Goal: Browse casually

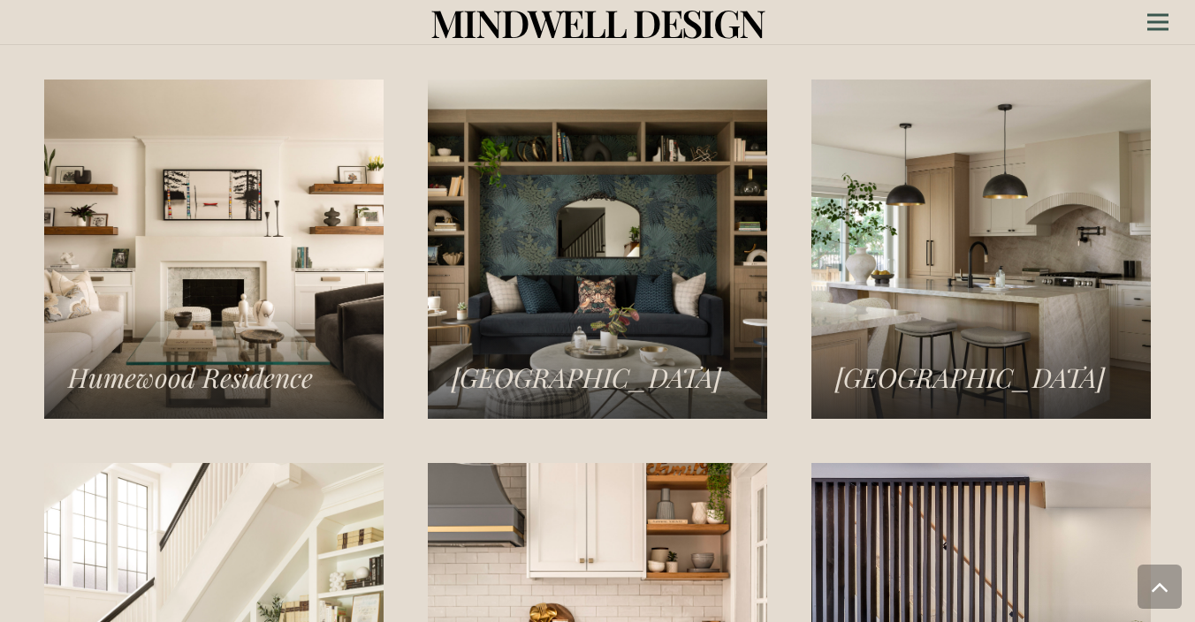
scroll to position [2370, 0]
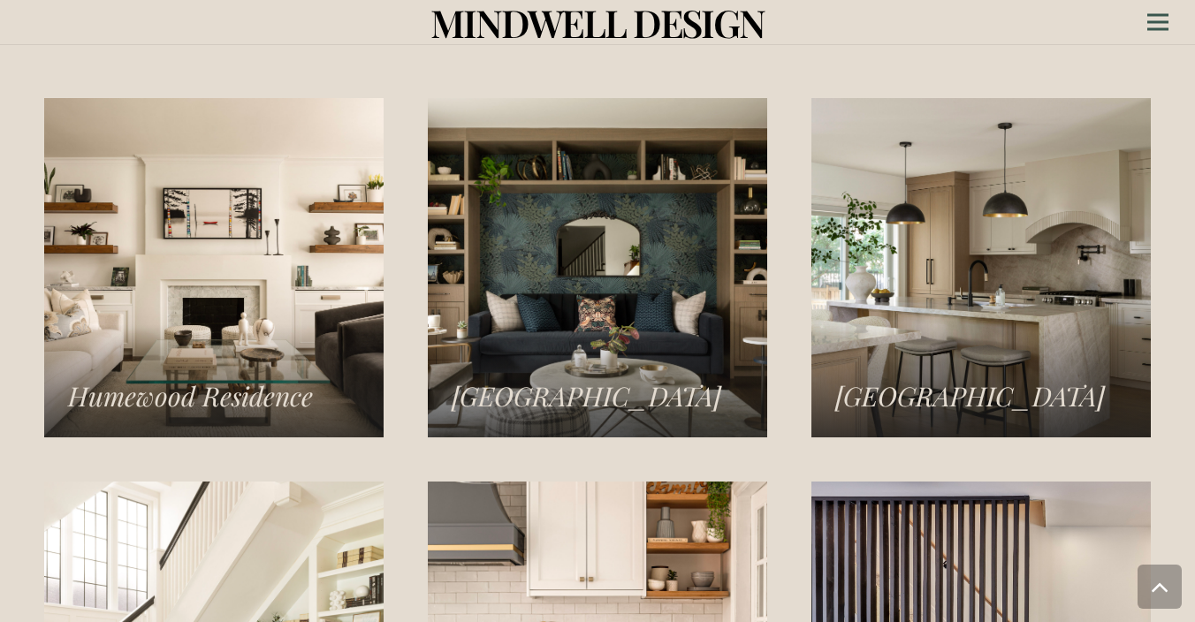
click at [927, 191] on link "Norseman Heights Residence" at bounding box center [980, 267] width 339 height 339
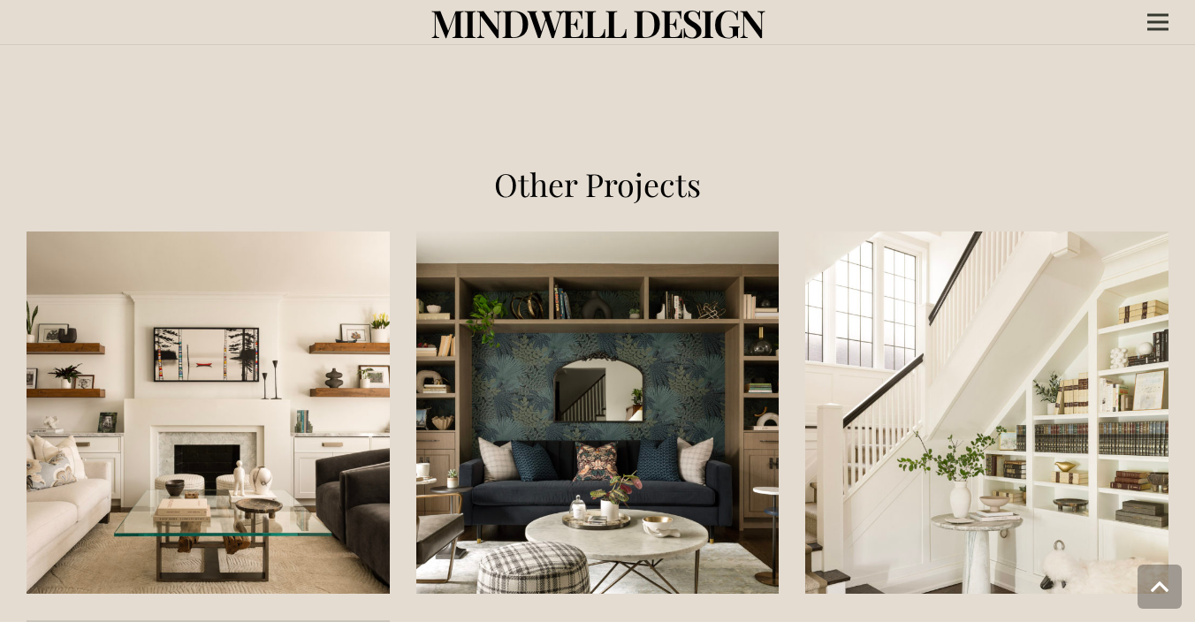
scroll to position [2614, 0]
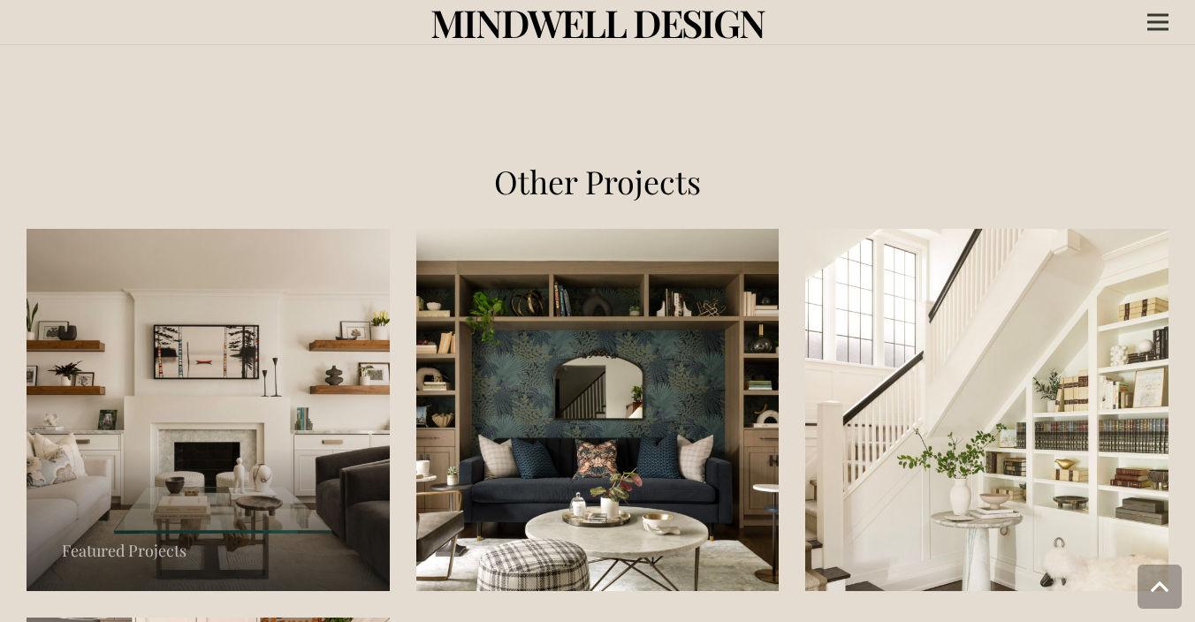
click at [316, 404] on link "Humewood Residence" at bounding box center [208, 410] width 363 height 363
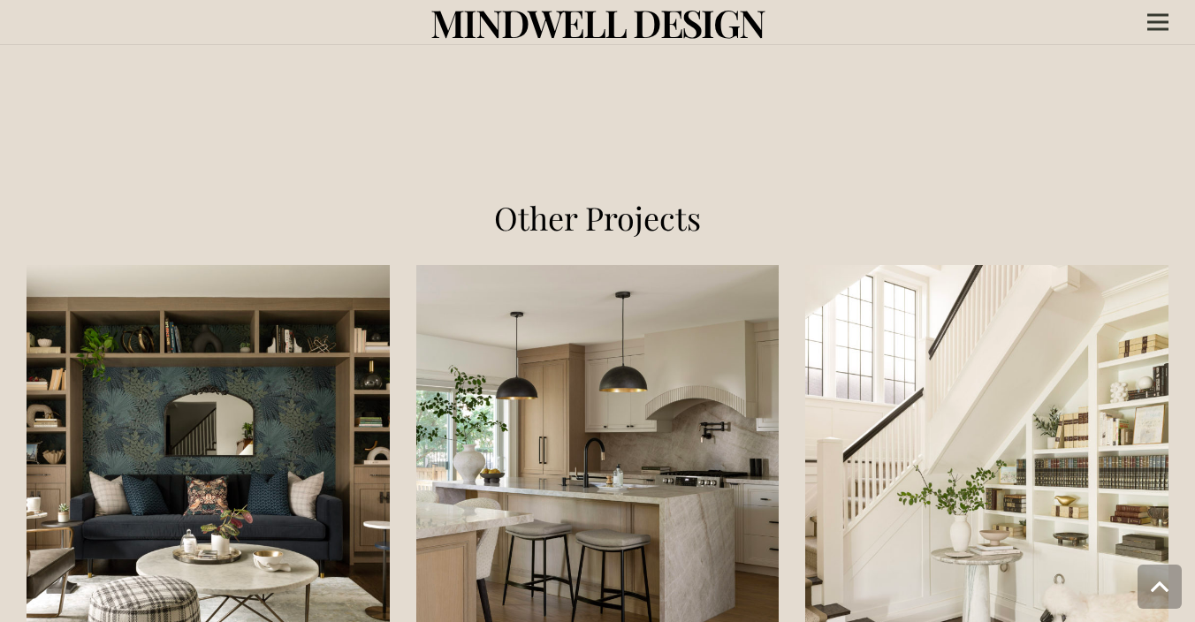
scroll to position [2457, 0]
